Goal: Navigation & Orientation: Find specific page/section

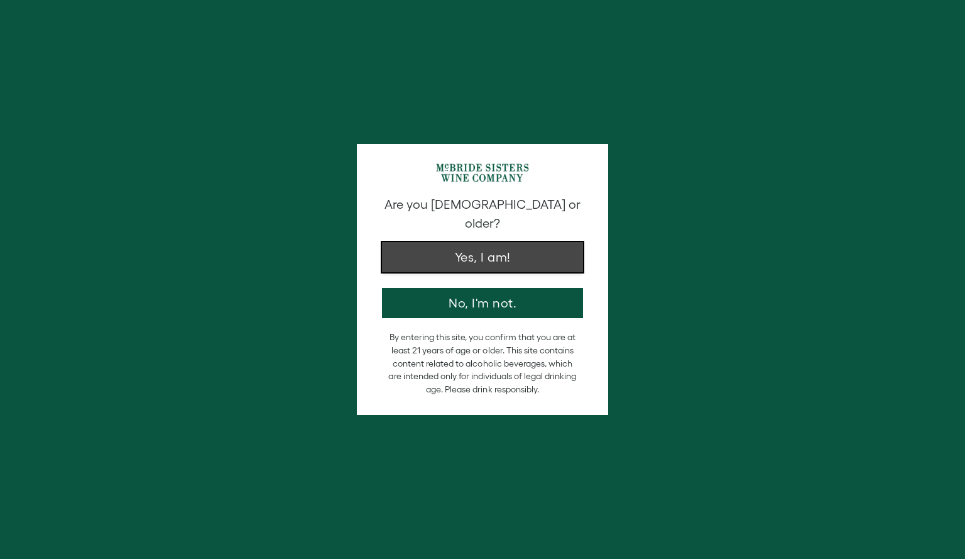
click at [468, 244] on button "Yes, I am!" at bounding box center [482, 257] width 201 height 30
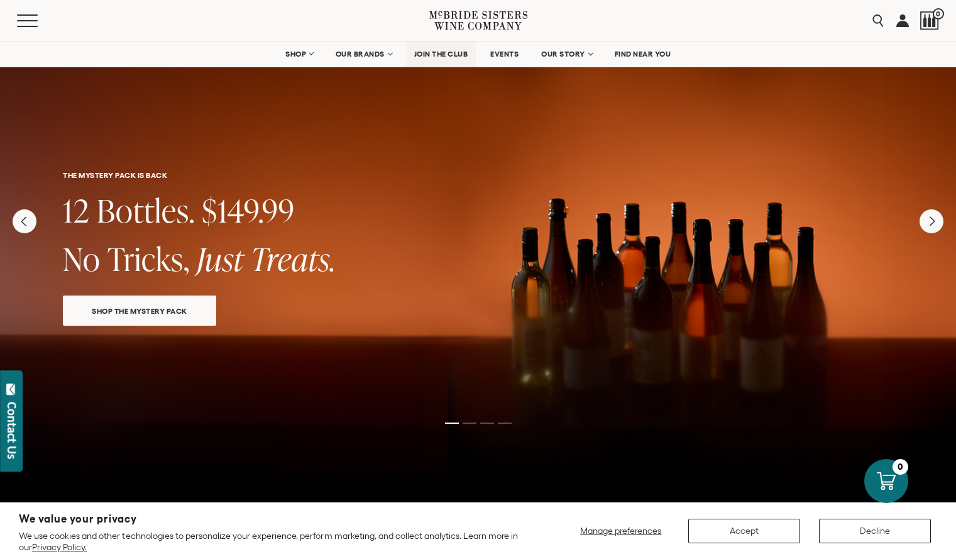
click at [437, 60] on link "JOIN THE CLUB" at bounding box center [441, 53] width 70 height 25
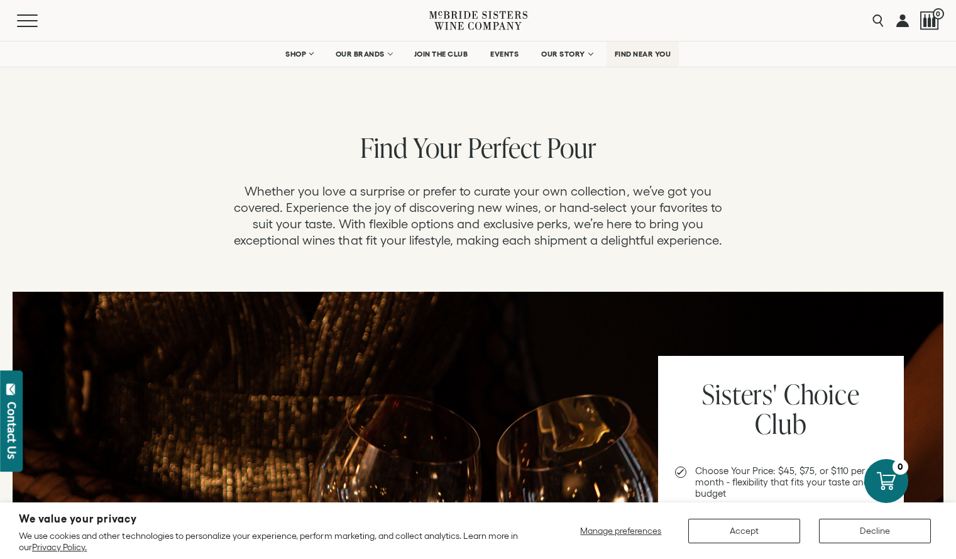
click at [643, 53] on span "FIND NEAR YOU" at bounding box center [642, 54] width 57 height 9
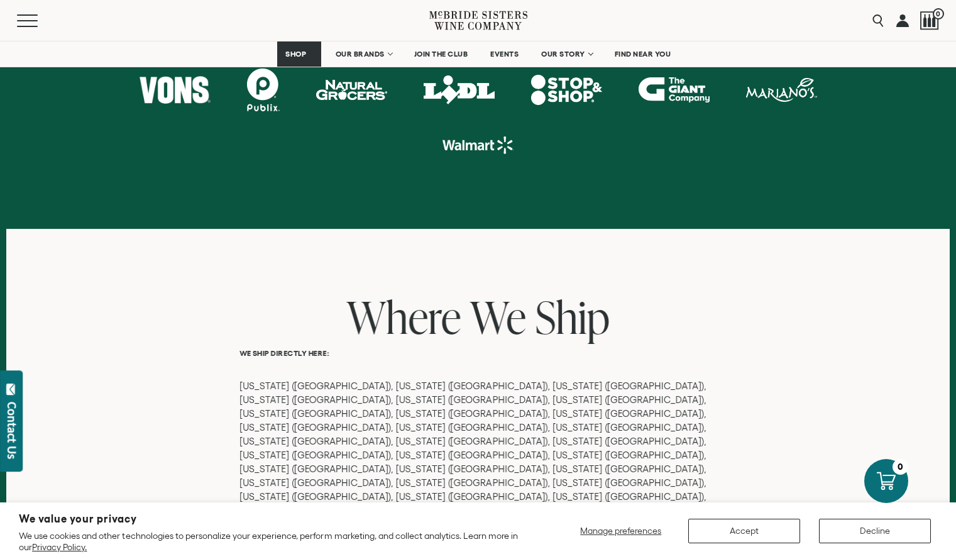
scroll to position [802, 0]
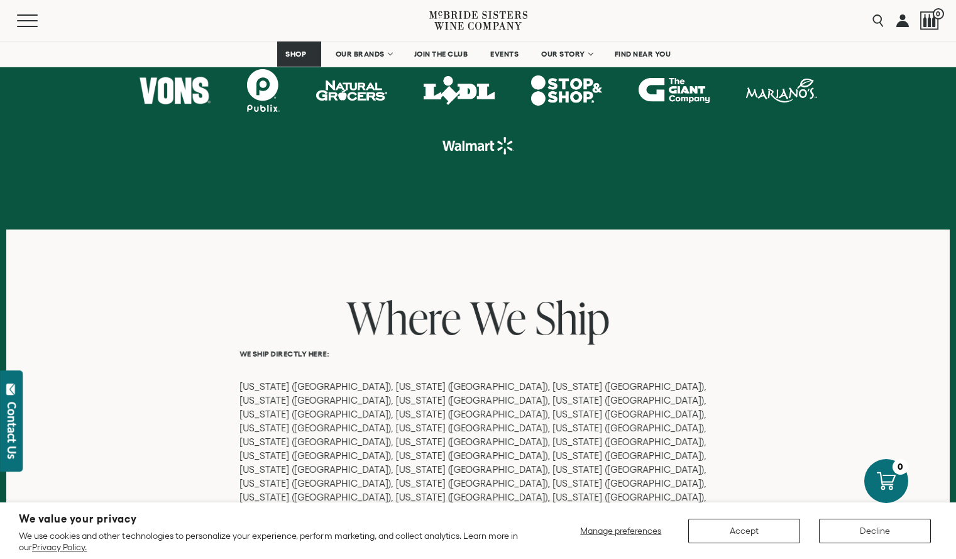
click at [520, 30] on icon at bounding box center [478, 21] width 98 height 36
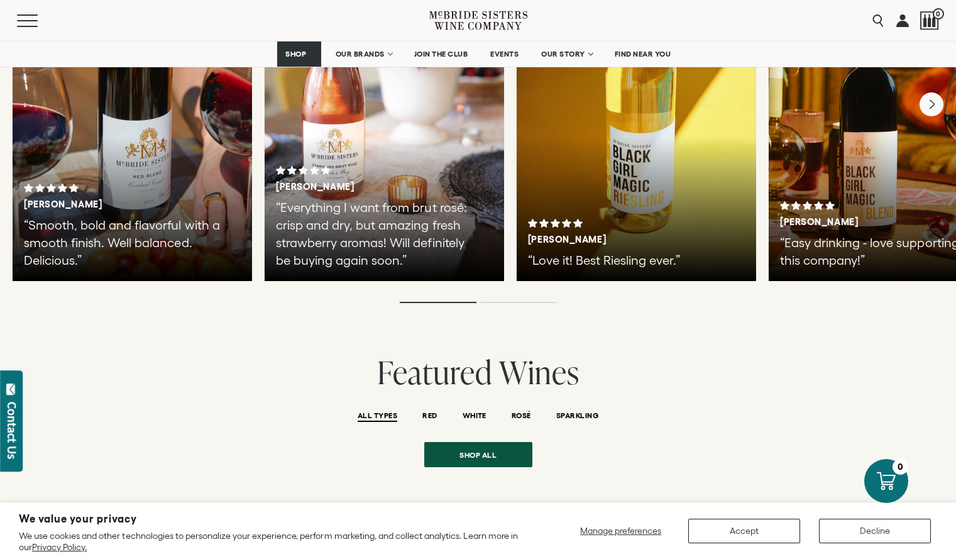
scroll to position [2322, 0]
